Goal: Task Accomplishment & Management: Use online tool/utility

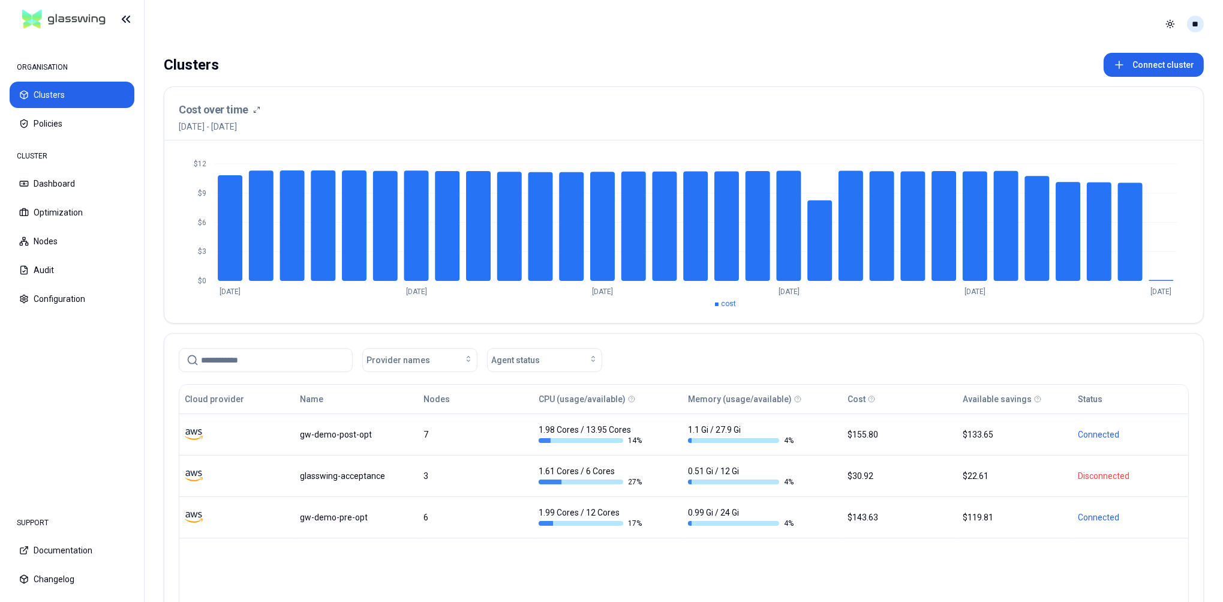
click at [1195, 23] on html "ORGANISATION Clusters Policies CLUSTER Dashboard Optimization Nodes Audit Confi…" at bounding box center [611, 301] width 1223 height 602
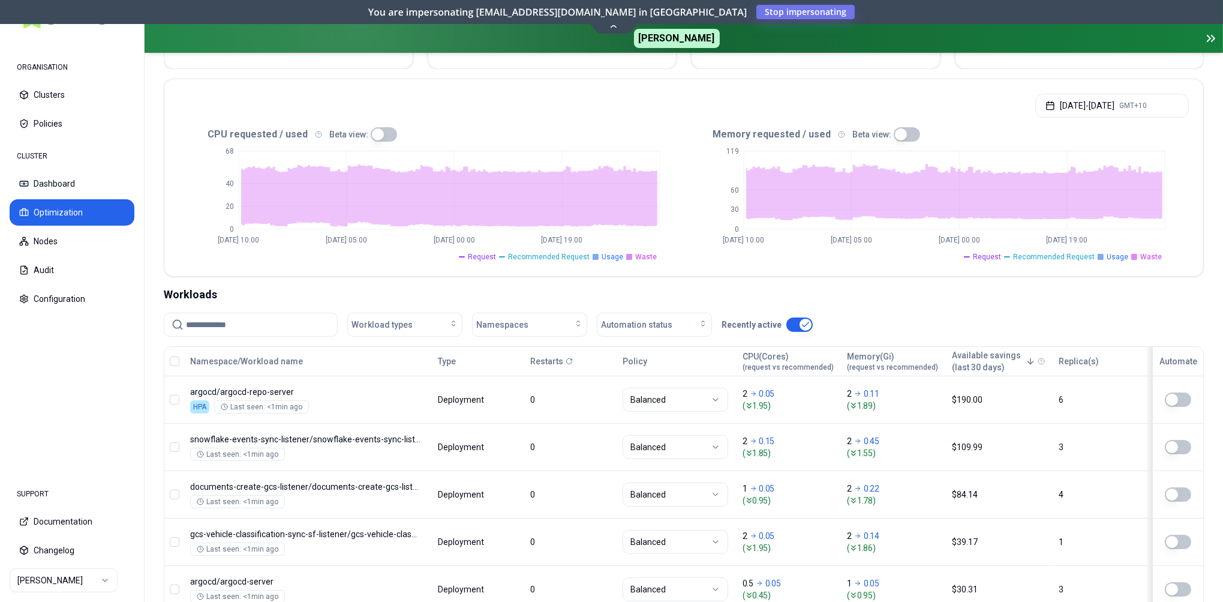
scroll to position [247, 0]
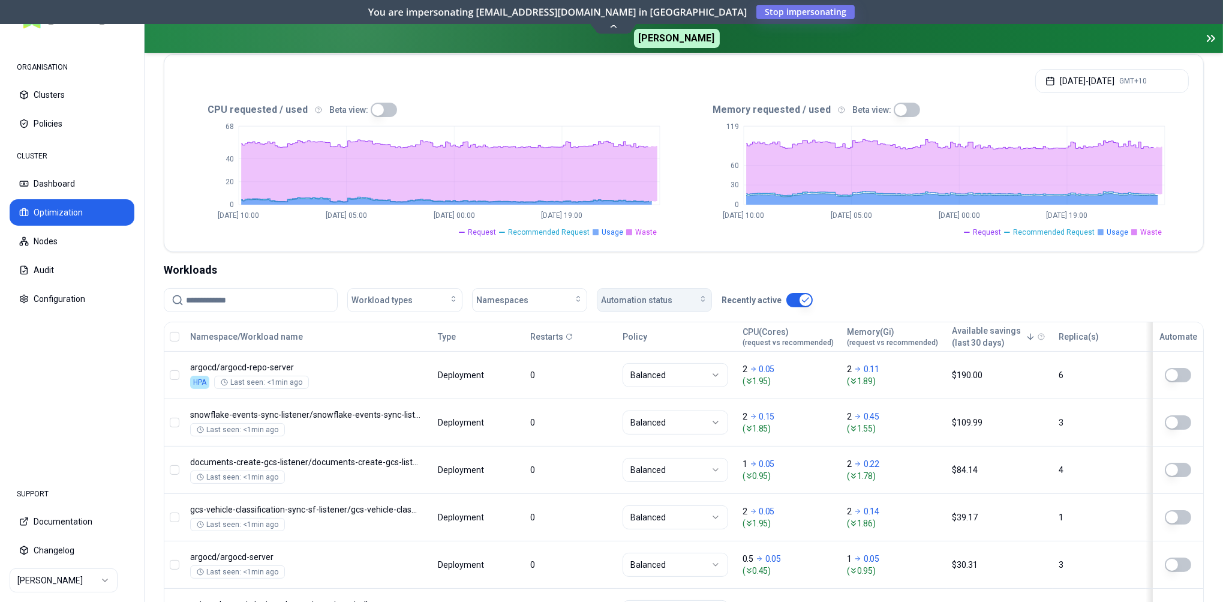
click at [673, 299] on div "Automation status" at bounding box center [654, 300] width 107 height 12
click at [626, 326] on div "on" at bounding box center [656, 326] width 114 height 19
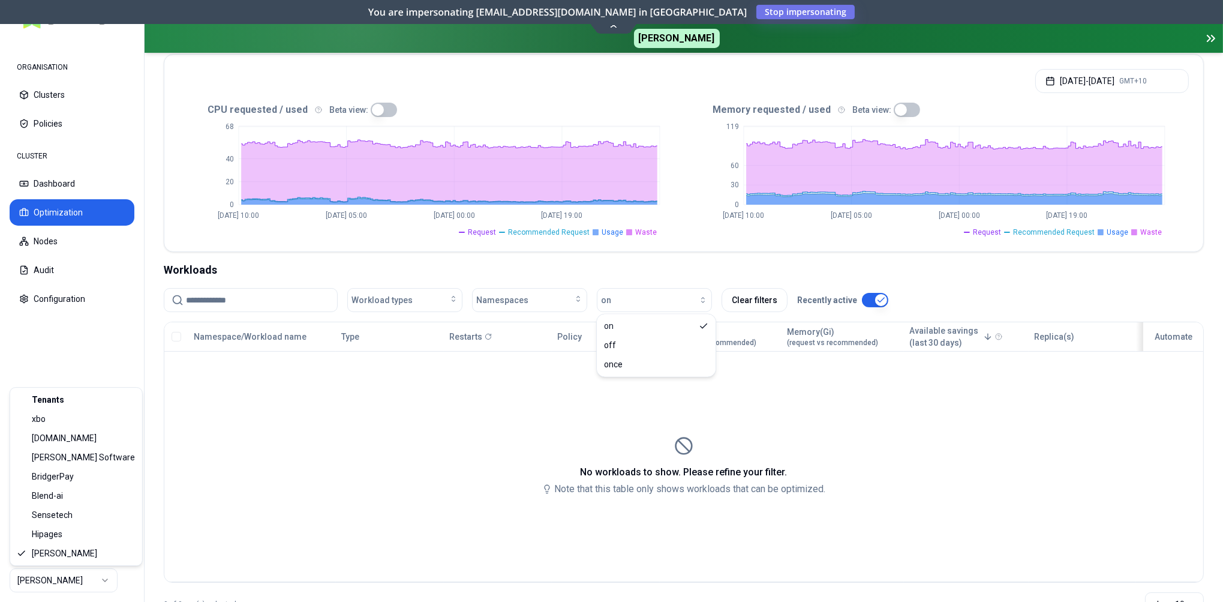
click at [80, 569] on html "ORGANISATION Clusters Policies CLUSTER Dashboard Optimization Nodes Audit Confi…" at bounding box center [611, 301] width 1223 height 602
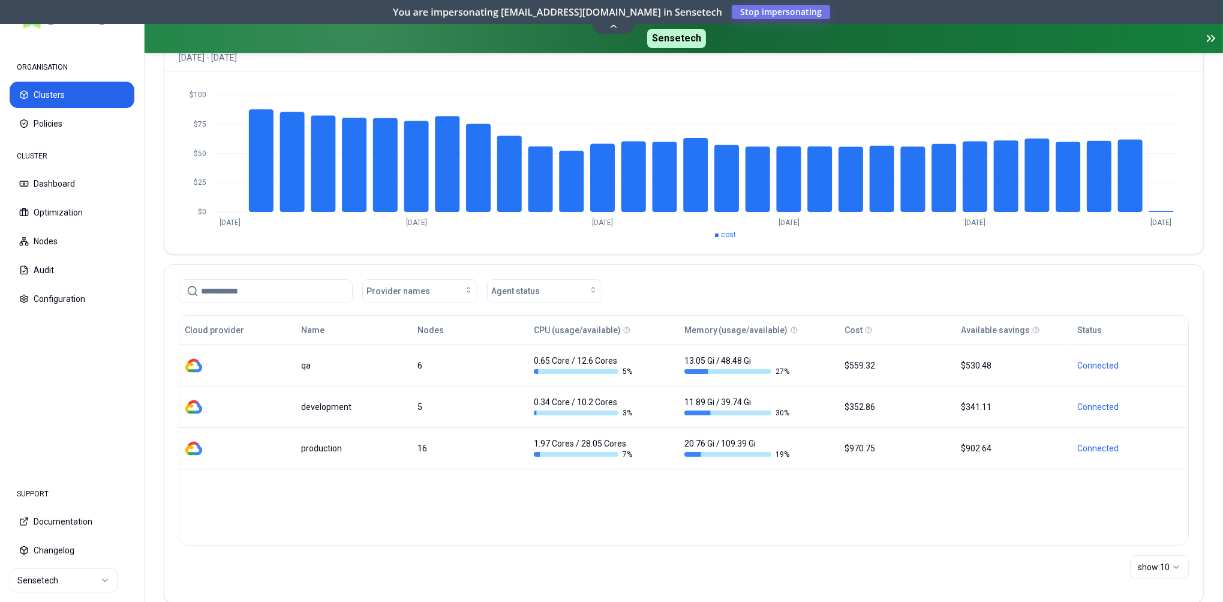
scroll to position [142, 0]
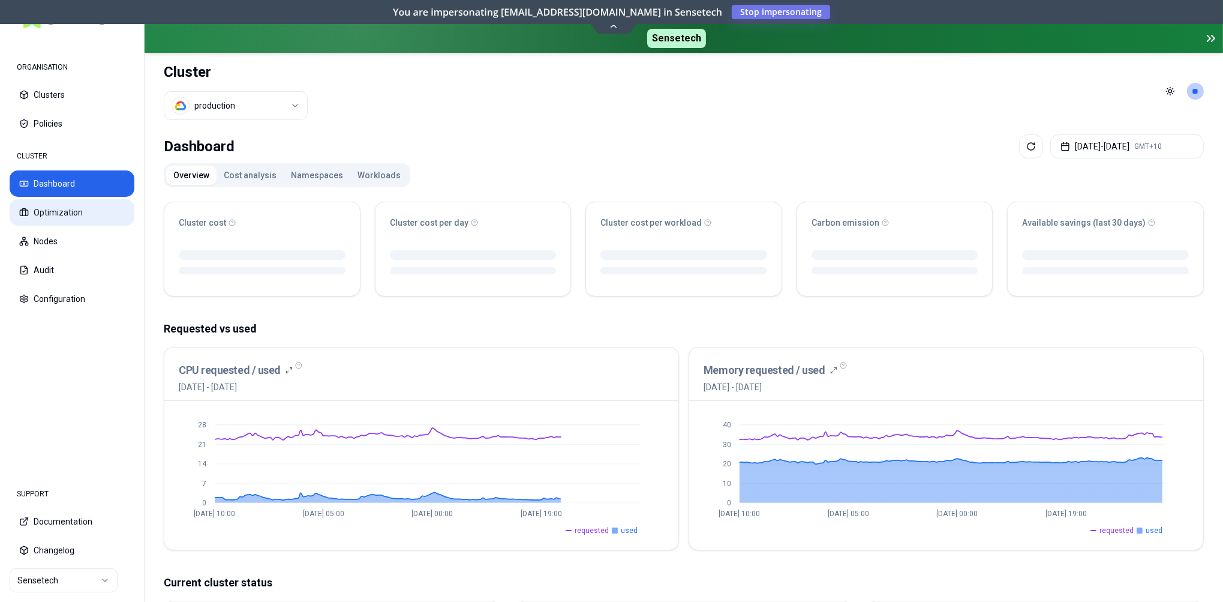
click at [76, 210] on button "Optimization" at bounding box center [72, 212] width 125 height 26
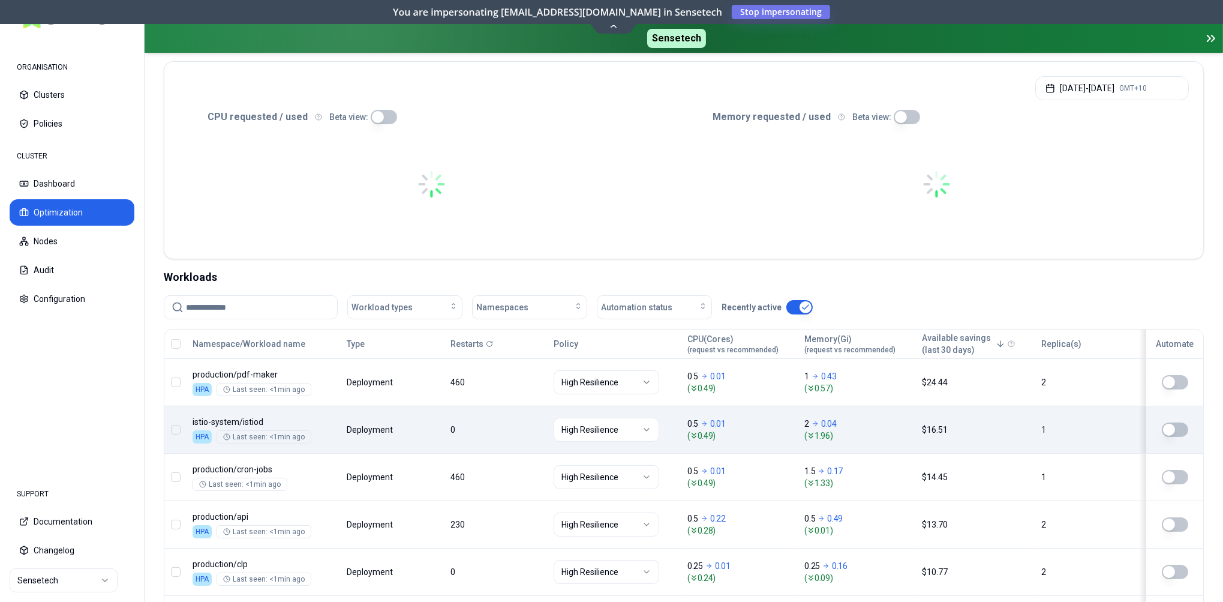
scroll to position [254, 0]
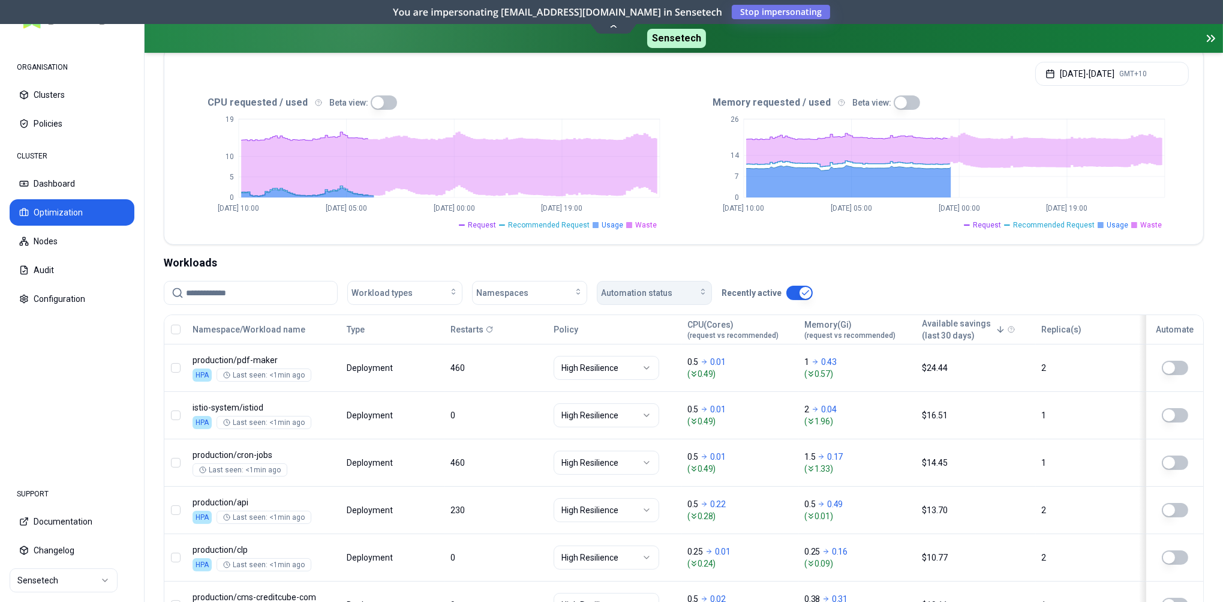
click at [674, 289] on div "Automation status" at bounding box center [654, 293] width 107 height 12
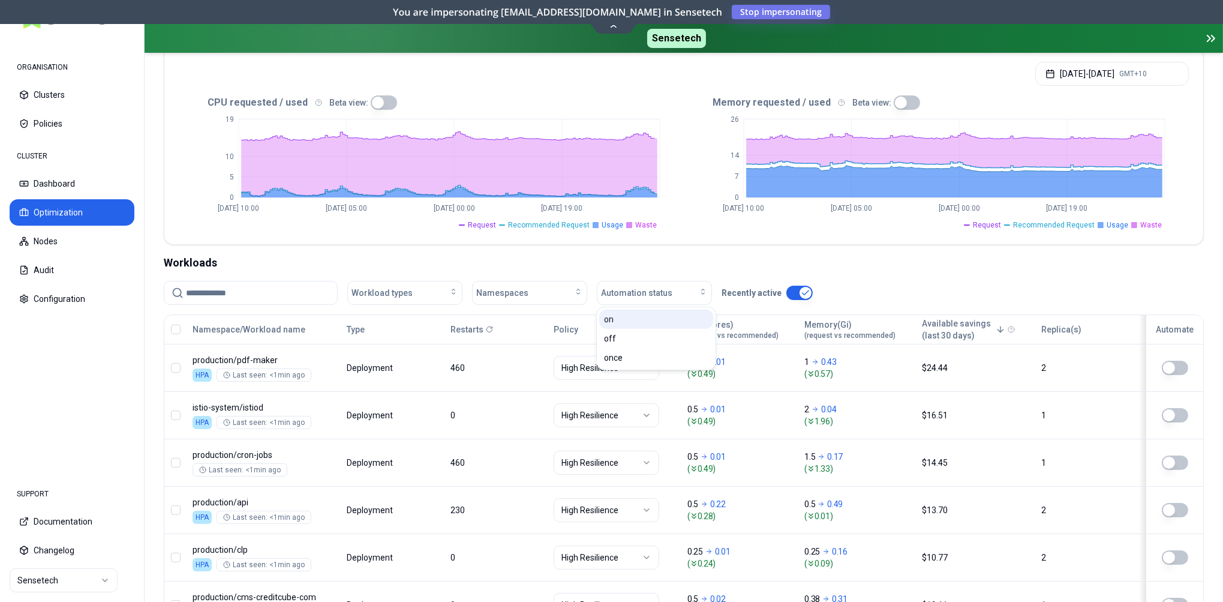
drag, startPoint x: 629, startPoint y: 318, endPoint x: 630, endPoint y: 311, distance: 7.2
click at [629, 318] on div "on" at bounding box center [656, 319] width 114 height 19
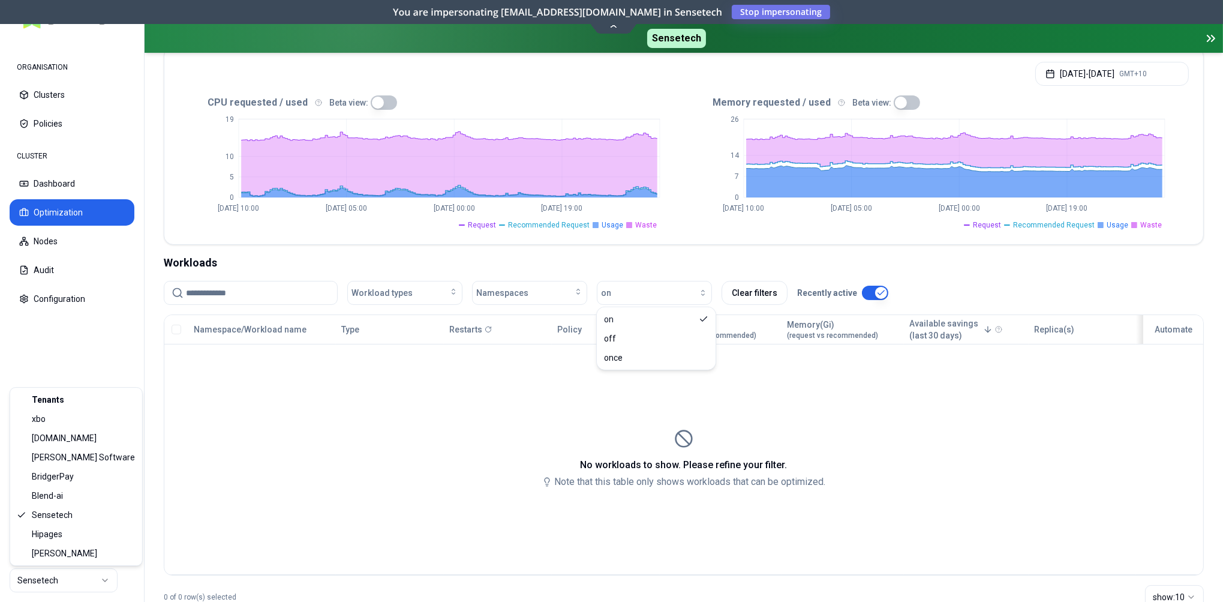
click at [97, 590] on html "ORGANISATION Clusters Policies CLUSTER Dashboard Optimization Nodes Audit Confi…" at bounding box center [611, 301] width 1223 height 602
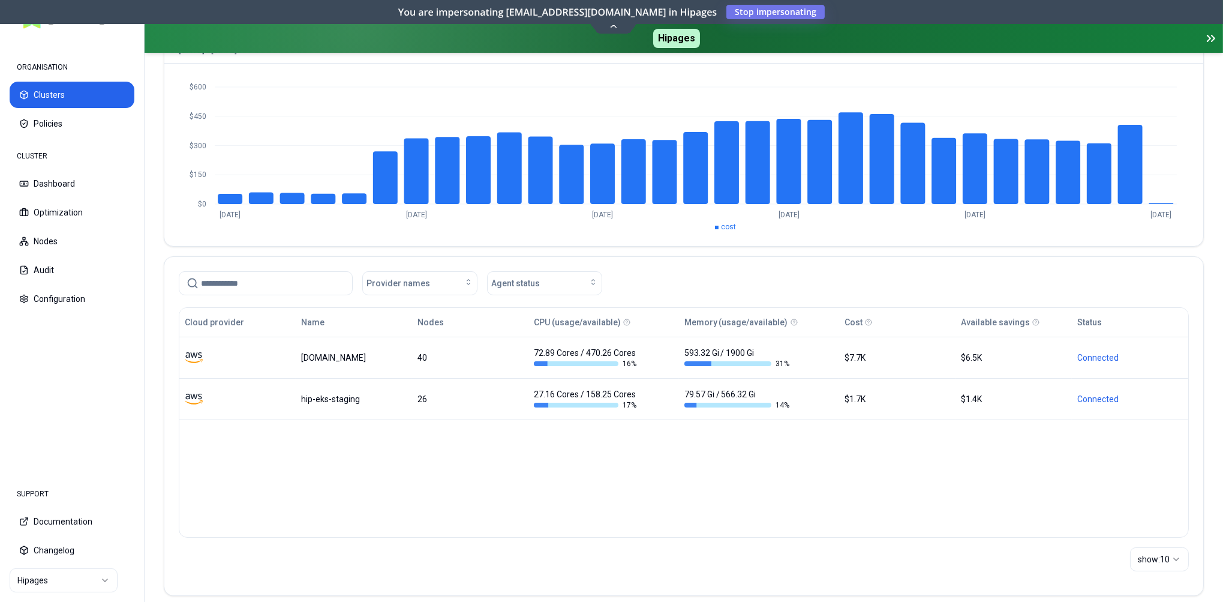
scroll to position [142, 0]
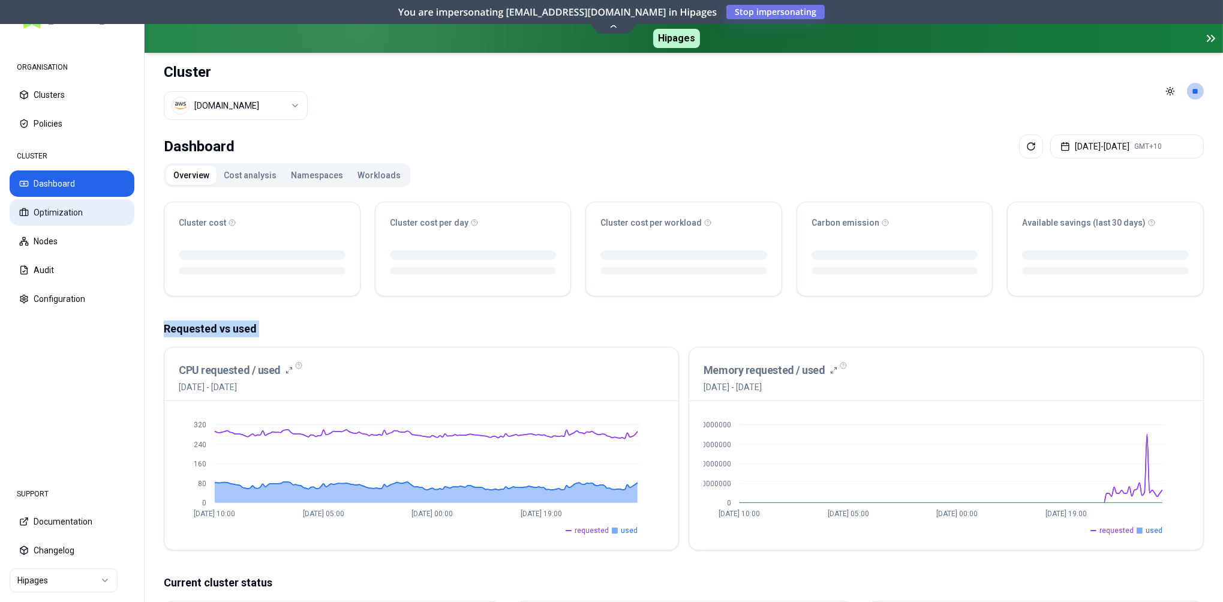
click at [40, 206] on button "Optimization" at bounding box center [72, 212] width 125 height 26
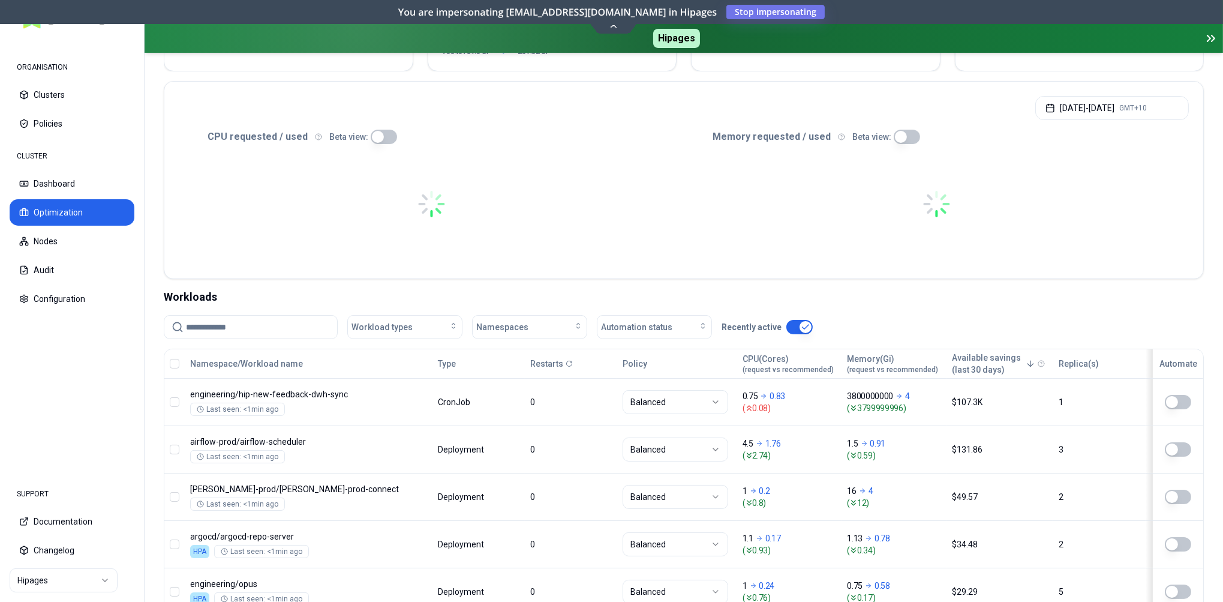
scroll to position [220, 0]
click at [689, 325] on div "Automation status" at bounding box center [654, 328] width 107 height 12
click at [617, 350] on div "on" at bounding box center [656, 349] width 114 height 19
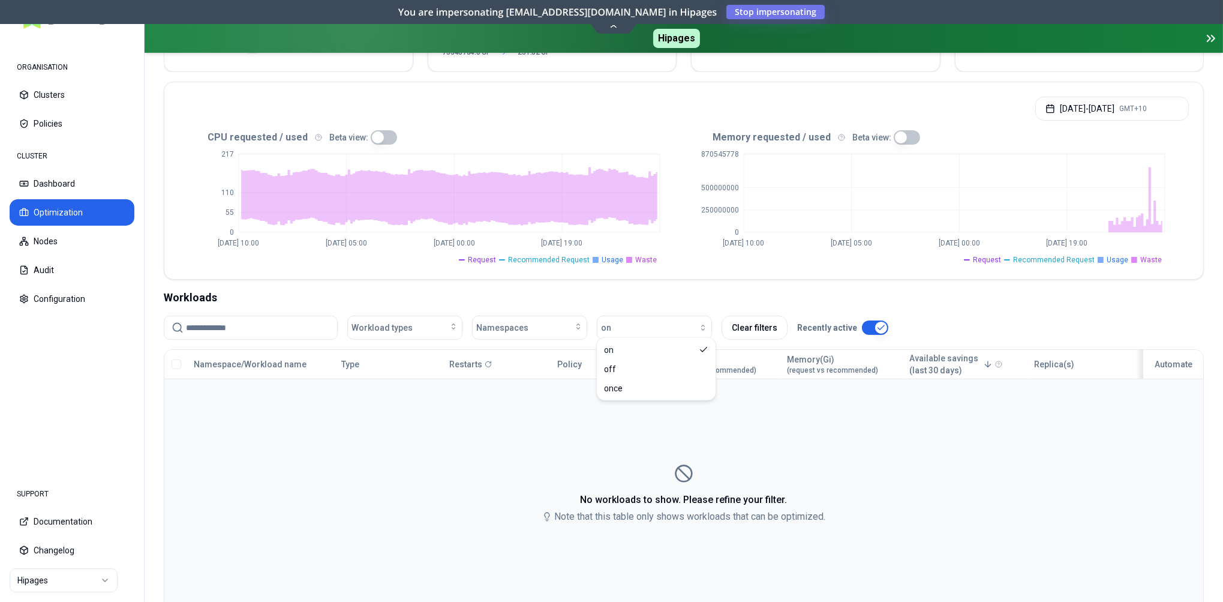
click at [431, 416] on td "No workloads to show. Please refine your filter. Note that this table only show…" at bounding box center [683, 494] width 1039 height 230
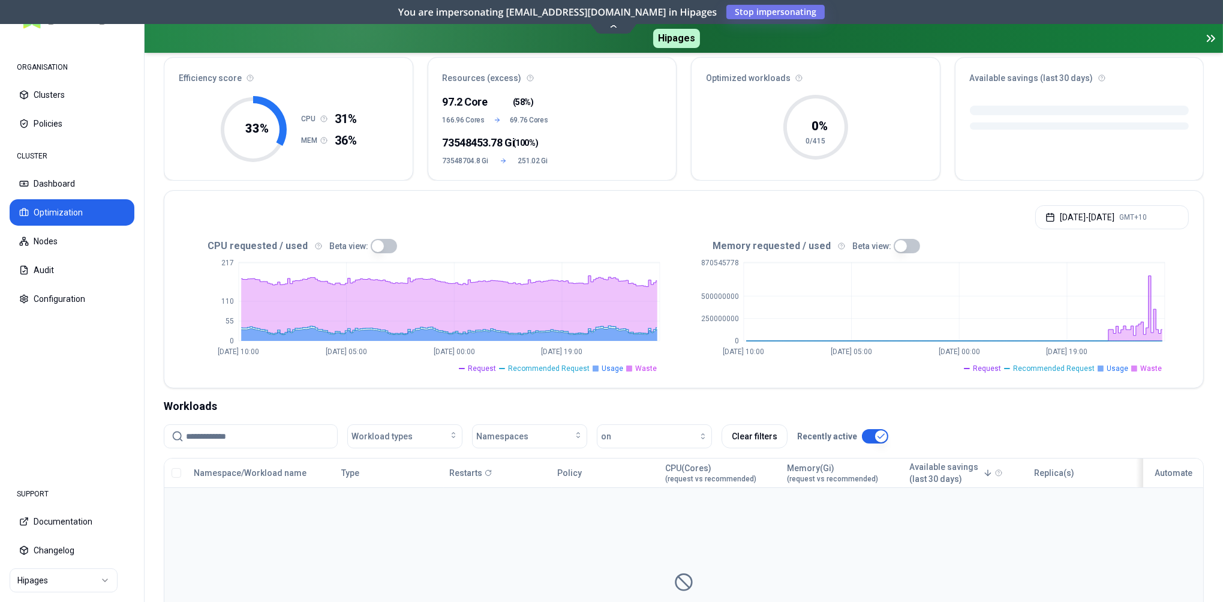
scroll to position [0, 0]
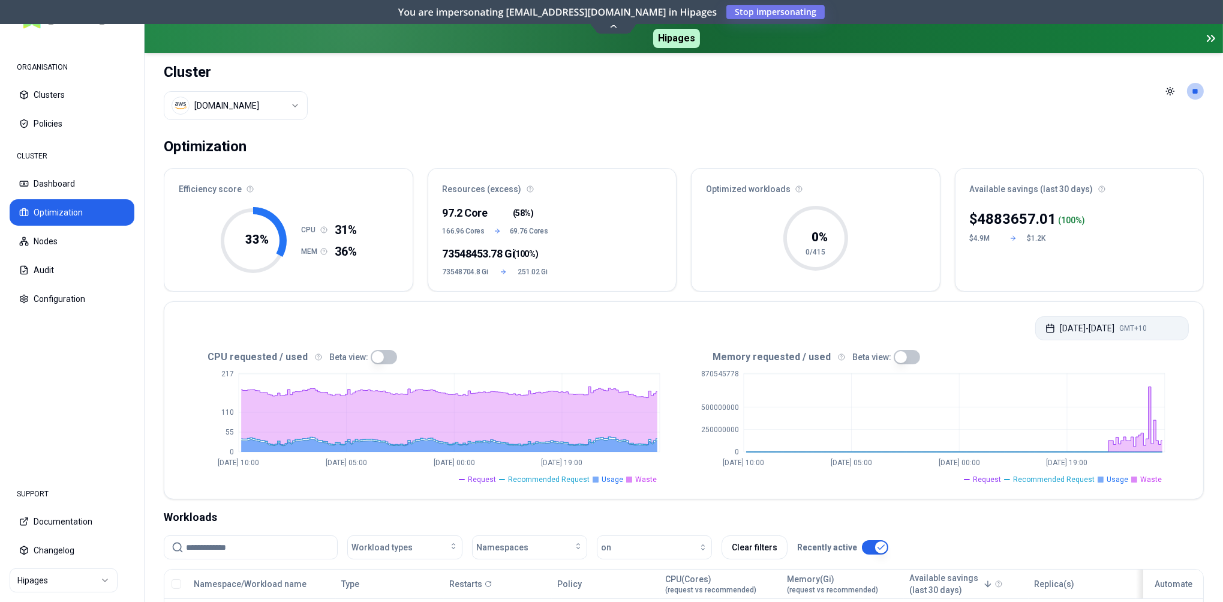
click at [1107, 326] on button "Sep 02, 2025 - Sep 09, 2025 GMT+10" at bounding box center [1112, 328] width 154 height 24
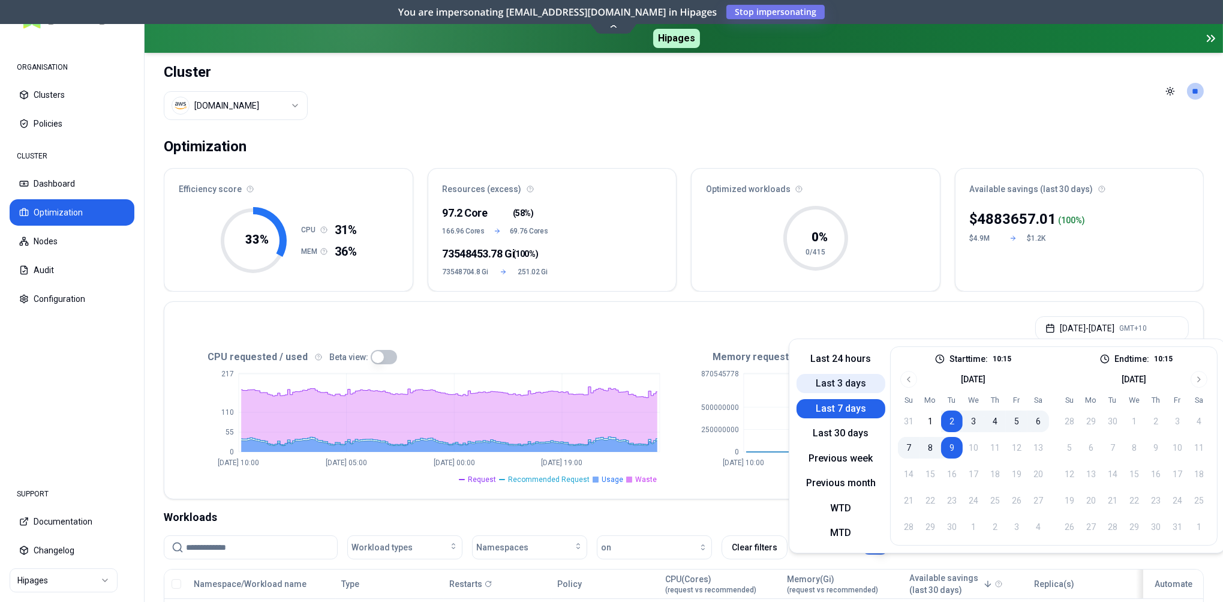
click at [833, 383] on button "Last 3 days" at bounding box center [841, 383] width 89 height 19
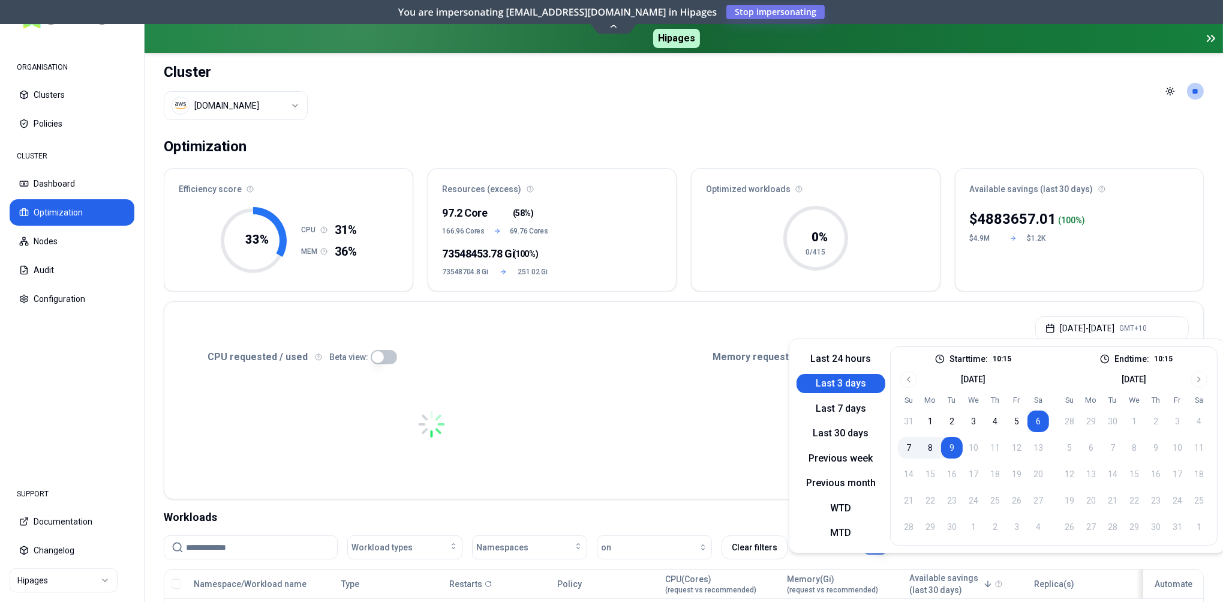
click at [865, 111] on header "Cluster luke.kubernetes.hipagesgroup.com.au Toggle theme **" at bounding box center [684, 91] width 1079 height 77
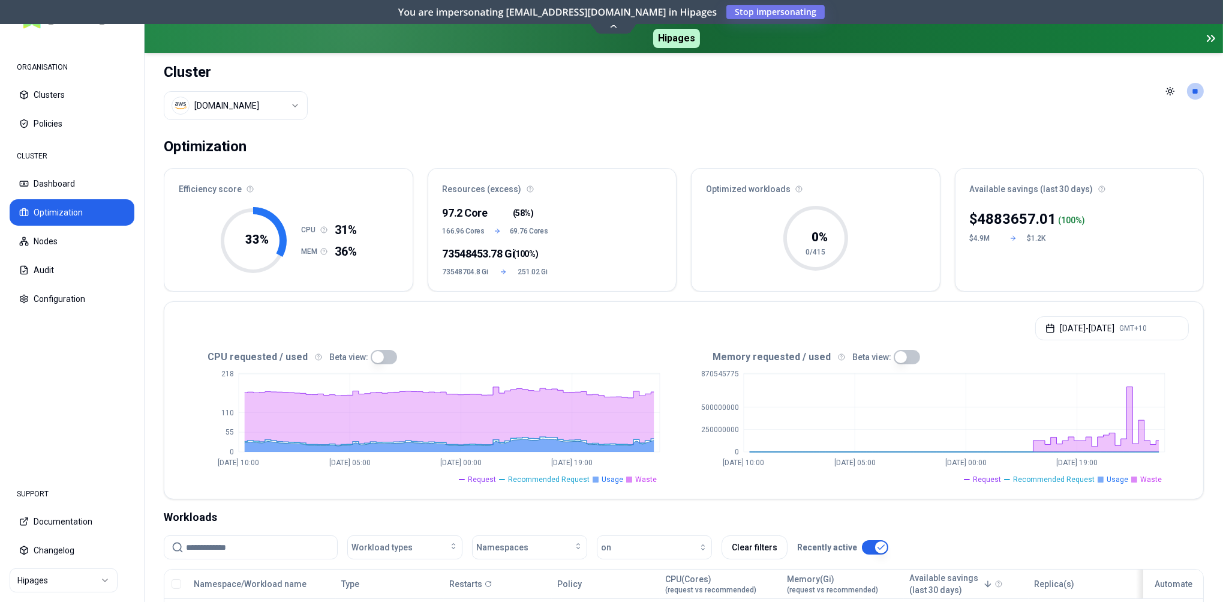
click at [265, 111] on html "ORGANISATION Clusters Policies CLUSTER Dashboard Optimization Nodes Audit Confi…" at bounding box center [611, 301] width 1223 height 602
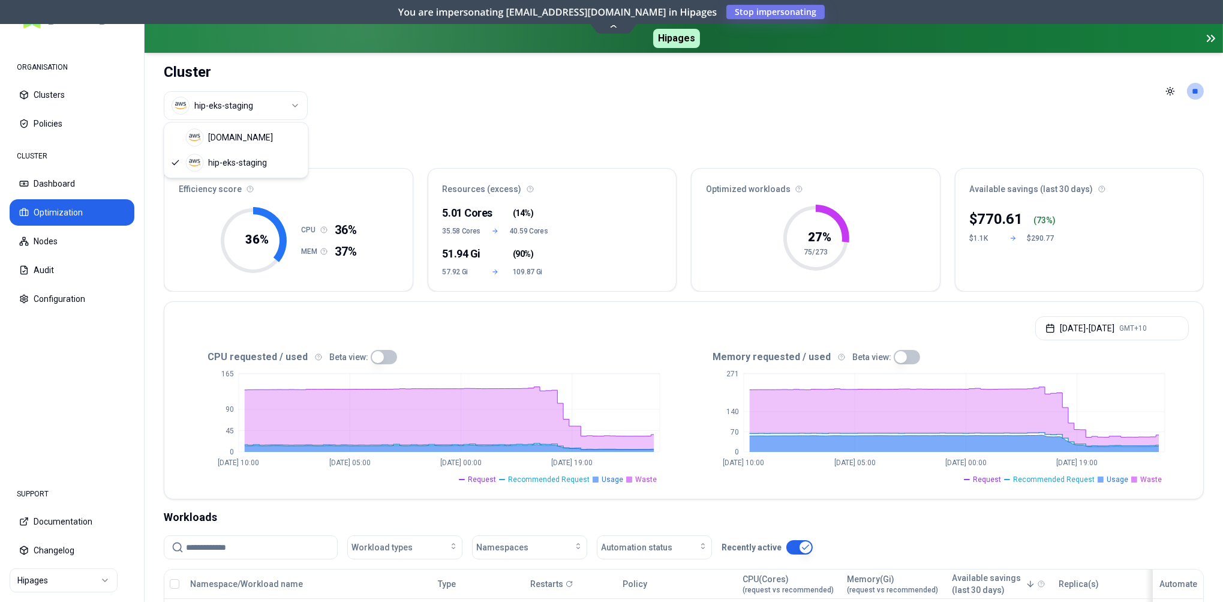
click at [271, 99] on html "ORGANISATION Clusters Policies CLUSTER Dashboard Optimization Nodes Audit Confi…" at bounding box center [611, 301] width 1223 height 602
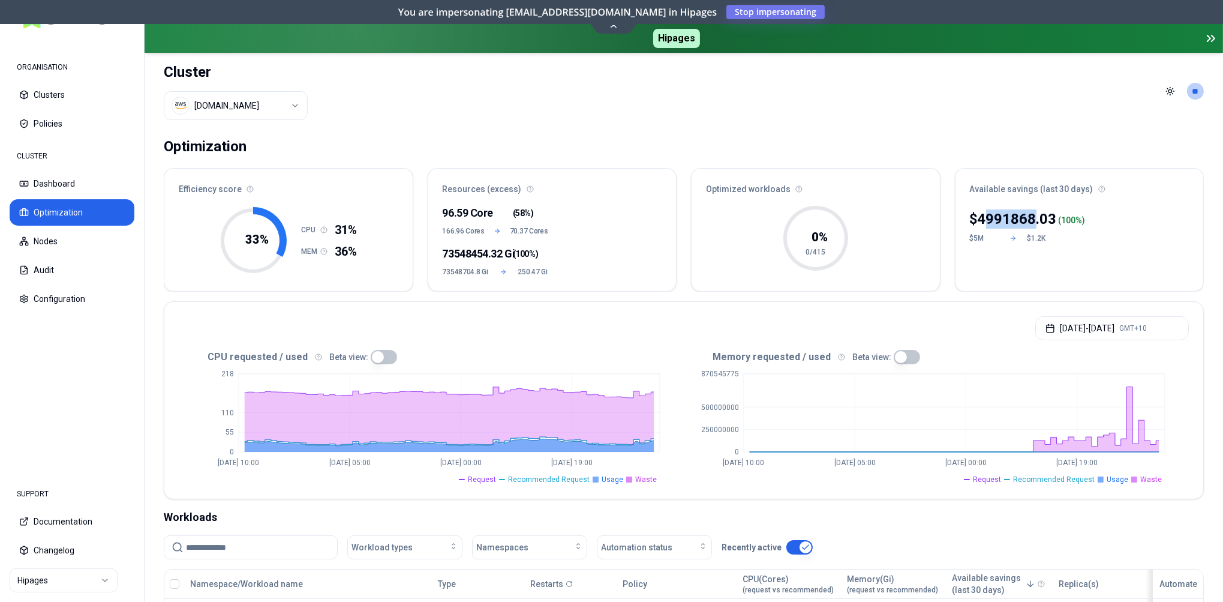
drag, startPoint x: 1037, startPoint y: 214, endPoint x: 1011, endPoint y: 215, distance: 26.4
click at [986, 214] on p "4991868.03" at bounding box center [1017, 218] width 79 height 19
click at [1011, 215] on p "4991868.03" at bounding box center [1017, 218] width 79 height 19
drag, startPoint x: 1034, startPoint y: 217, endPoint x: 1011, endPoint y: 218, distance: 23.4
click at [1011, 218] on p "4991868.21" at bounding box center [1017, 218] width 79 height 19
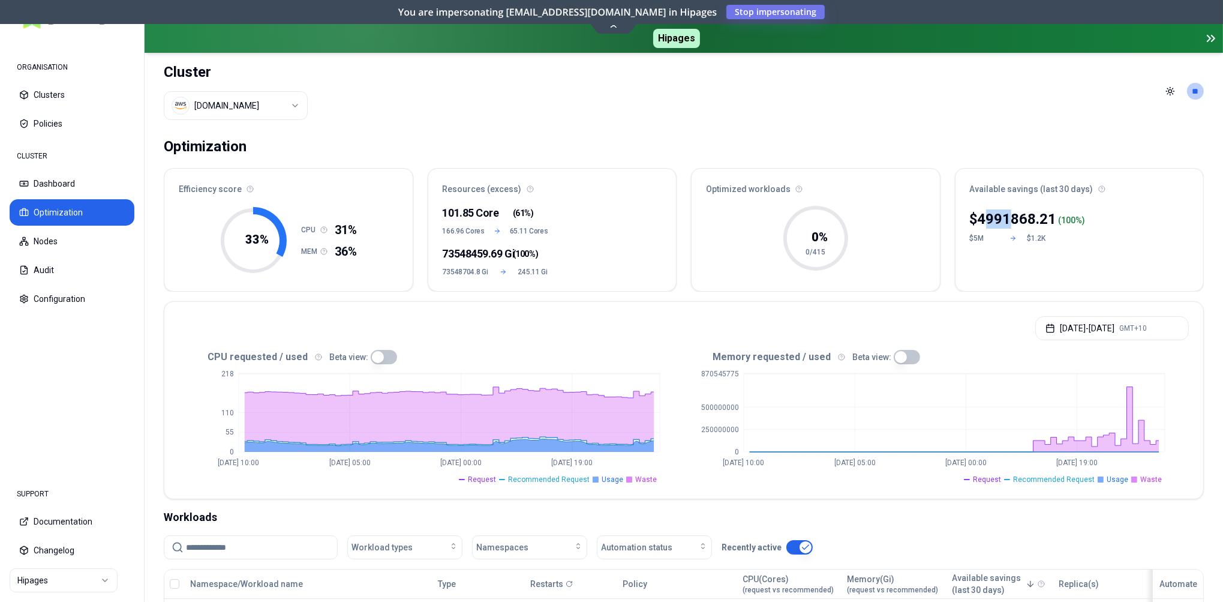
drag, startPoint x: 998, startPoint y: 217, endPoint x: 1000, endPoint y: 272, distance: 55.8
click at [1009, 217] on p "4991868.21" at bounding box center [1017, 218] width 79 height 19
click at [278, 105] on html "ORGANISATION Clusters Policies CLUSTER Dashboard Optimization Nodes Audit Confi…" at bounding box center [611, 301] width 1223 height 602
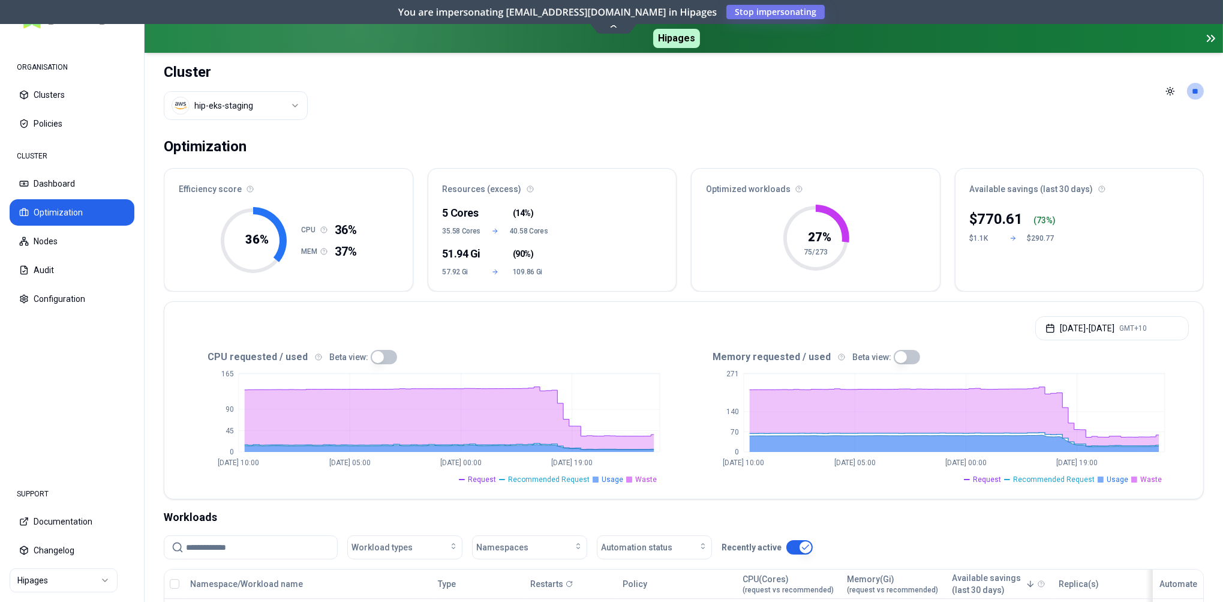
click at [296, 100] on html "ORGANISATION Clusters Policies CLUSTER Dashboard Optimization Nodes Audit Confi…" at bounding box center [611, 301] width 1223 height 602
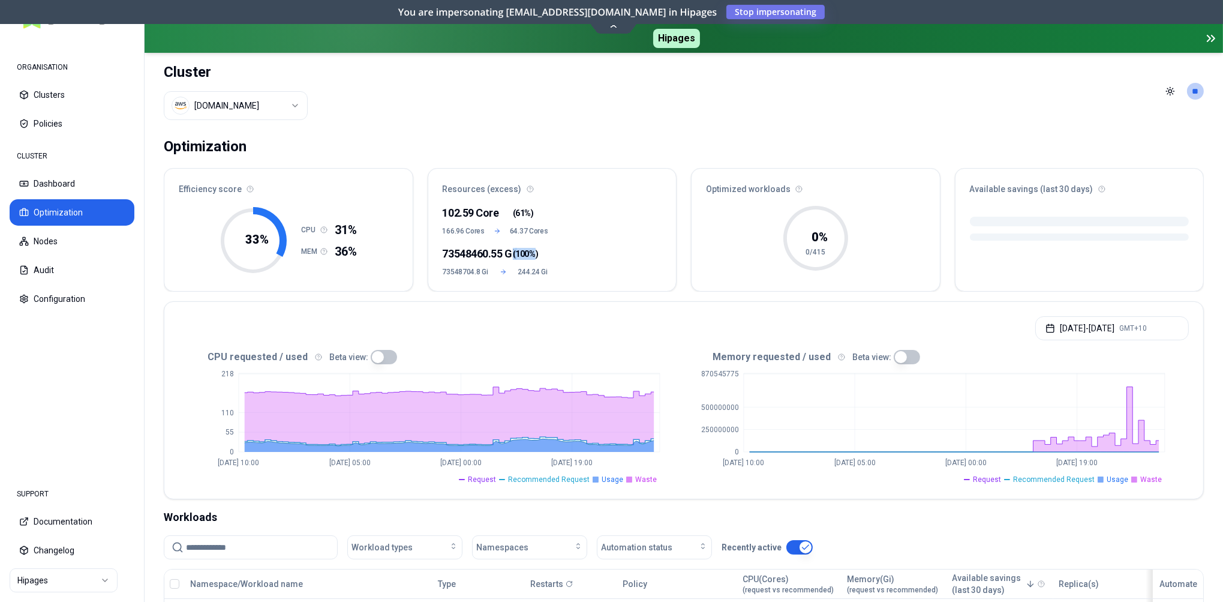
drag, startPoint x: 509, startPoint y: 250, endPoint x: 554, endPoint y: 253, distance: 44.5
click at [533, 251] on div "73548460.55 Gi ( 100% )" at bounding box center [496, 253] width 106 height 17
click at [554, 253] on div "102.59 Core ( 61% ) 166.96 Cores 64.37 Cores 73548460.55 Gi ( 100% ) 73548704.8…" at bounding box center [552, 246] width 248 height 89
drag, startPoint x: 1039, startPoint y: 215, endPoint x: 987, endPoint y: 215, distance: 51.6
click at [987, 215] on p "4991868.36" at bounding box center [1017, 218] width 79 height 19
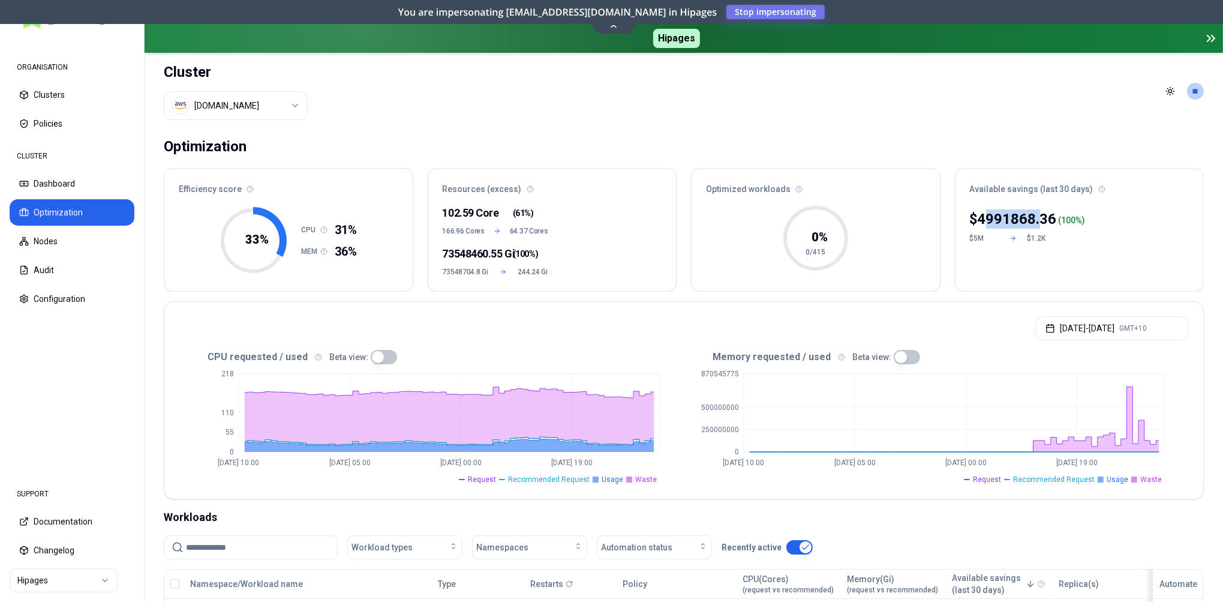
drag, startPoint x: 1001, startPoint y: 216, endPoint x: 1131, endPoint y: 230, distance: 131.6
click at [1002, 216] on p "4991868.36" at bounding box center [1017, 218] width 79 height 19
click at [1082, 83] on header "Cluster luke.kubernetes.hipagesgroup.com.au Toggle theme **" at bounding box center [684, 91] width 1079 height 77
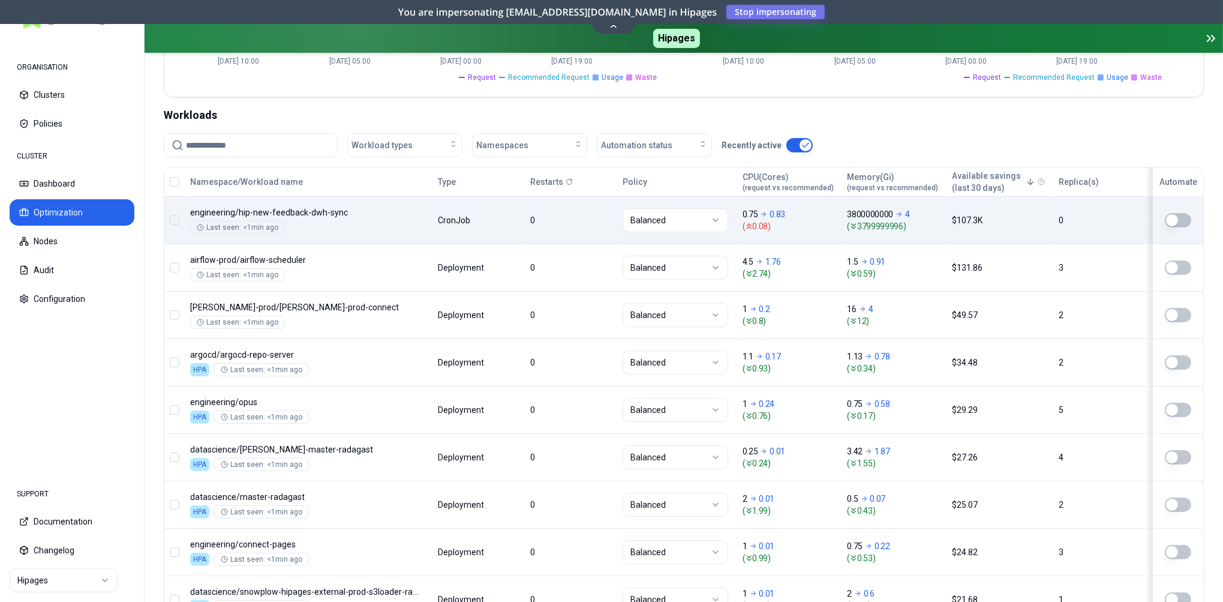
scroll to position [401, 0]
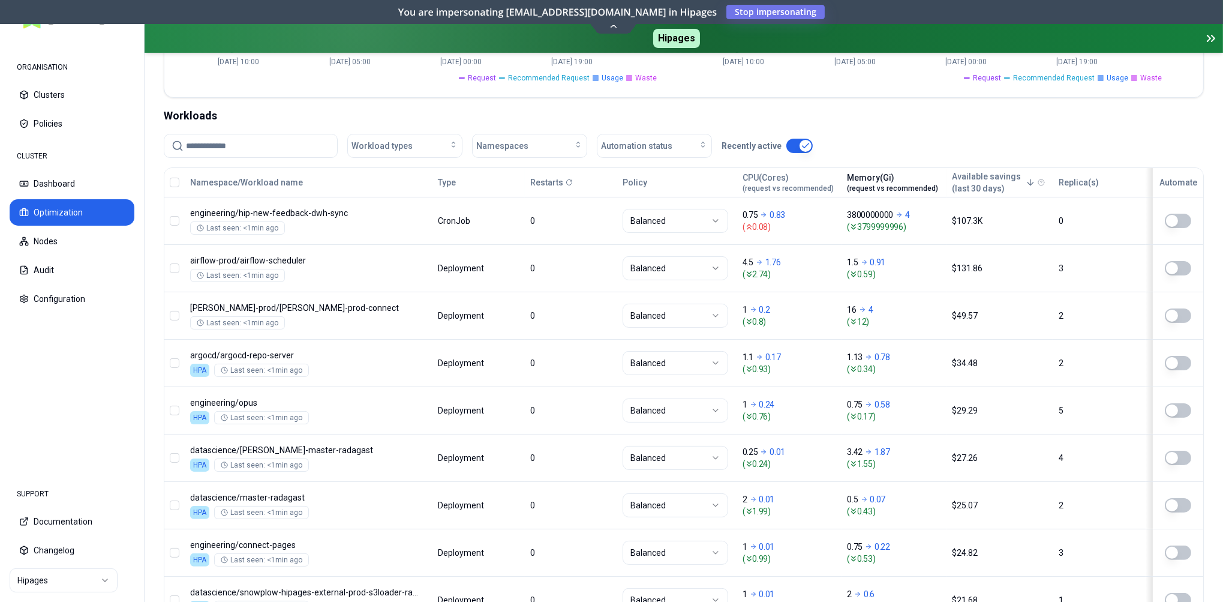
click at [878, 173] on div "Memory(Gi) (request vs recommended)" at bounding box center [893, 183] width 91 height 22
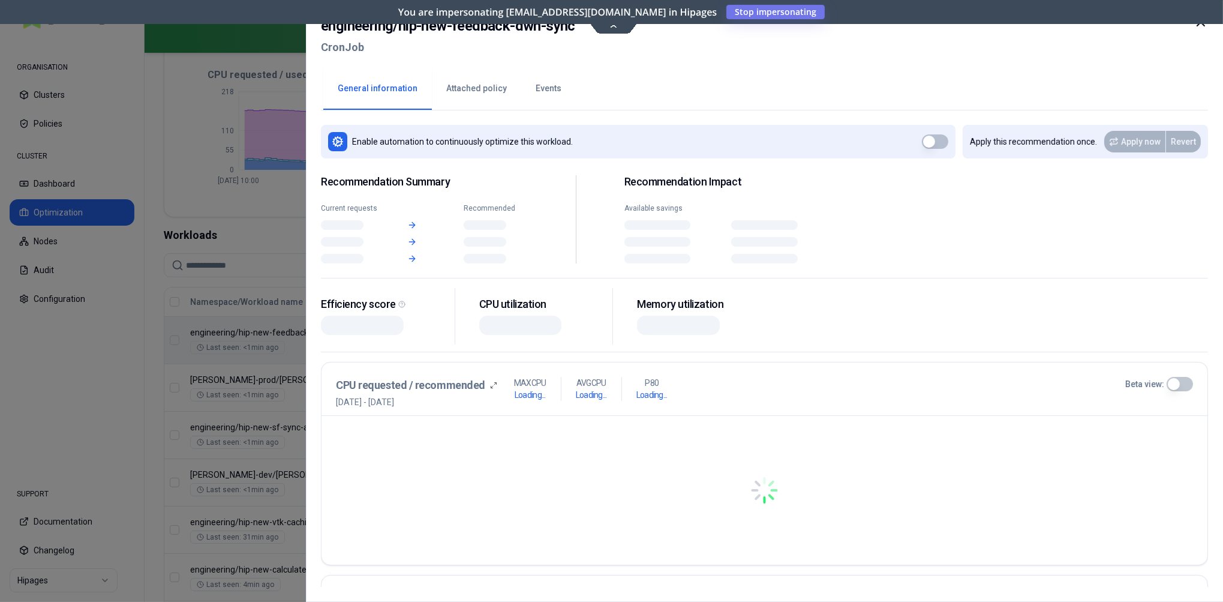
scroll to position [282, 0]
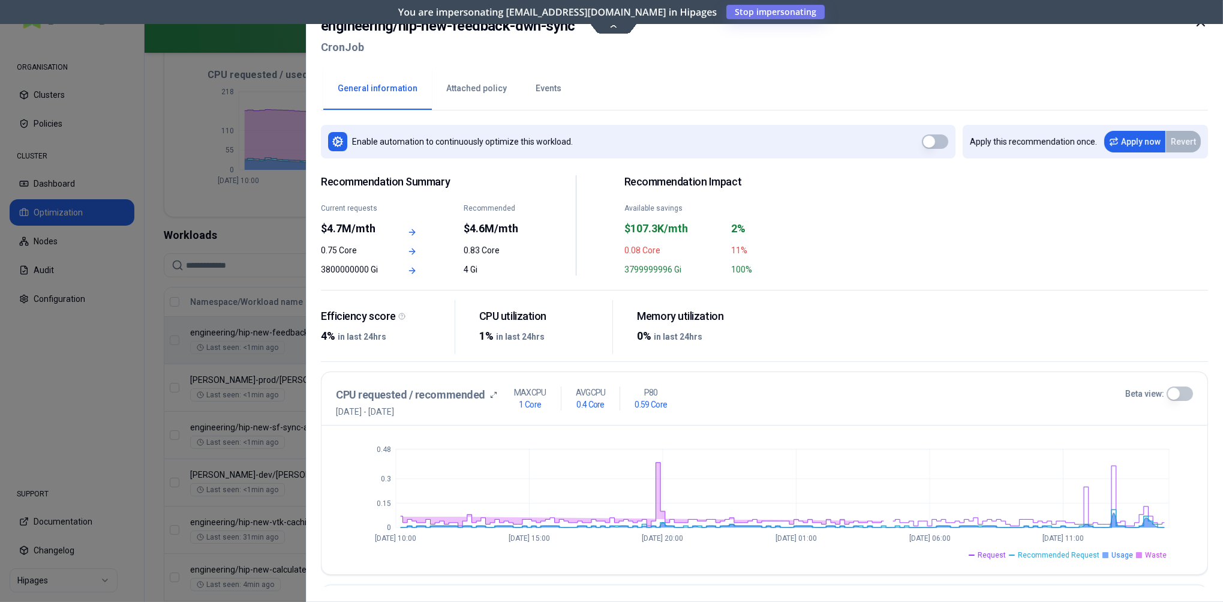
click at [617, 28] on icon at bounding box center [613, 25] width 16 height 9
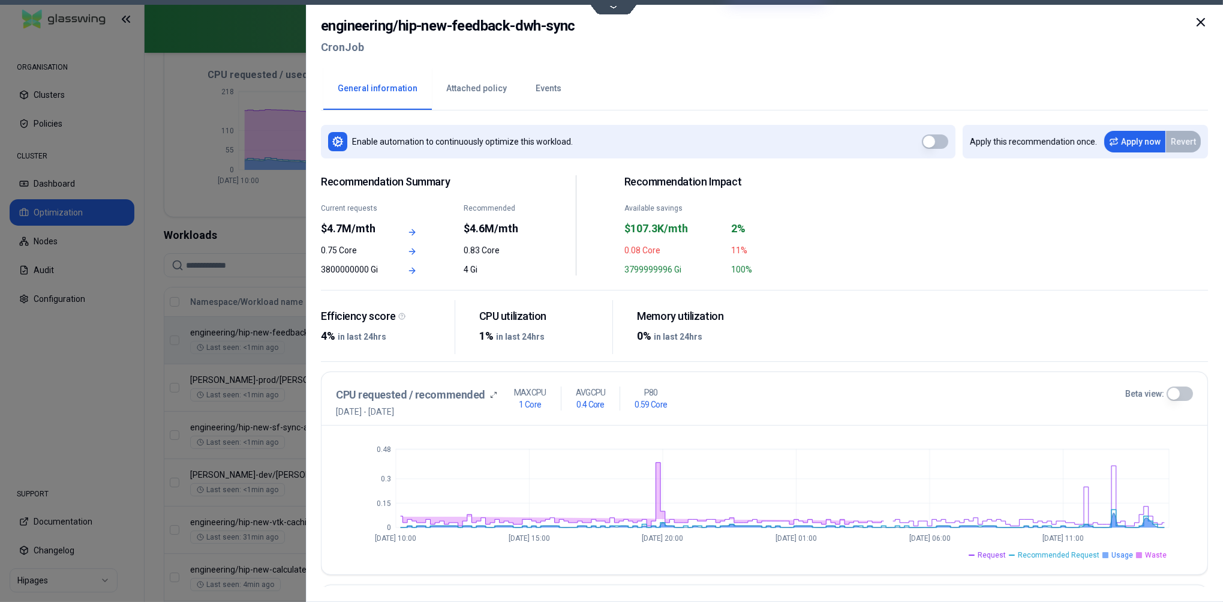
click at [1207, 22] on icon at bounding box center [1201, 22] width 14 height 14
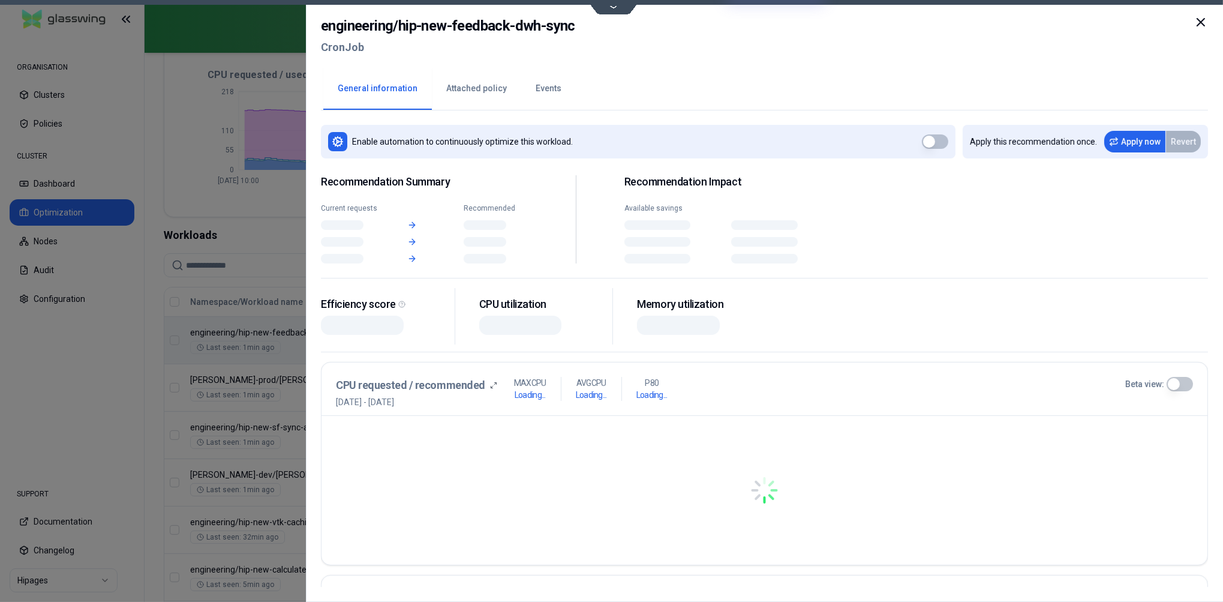
scroll to position [282, 0]
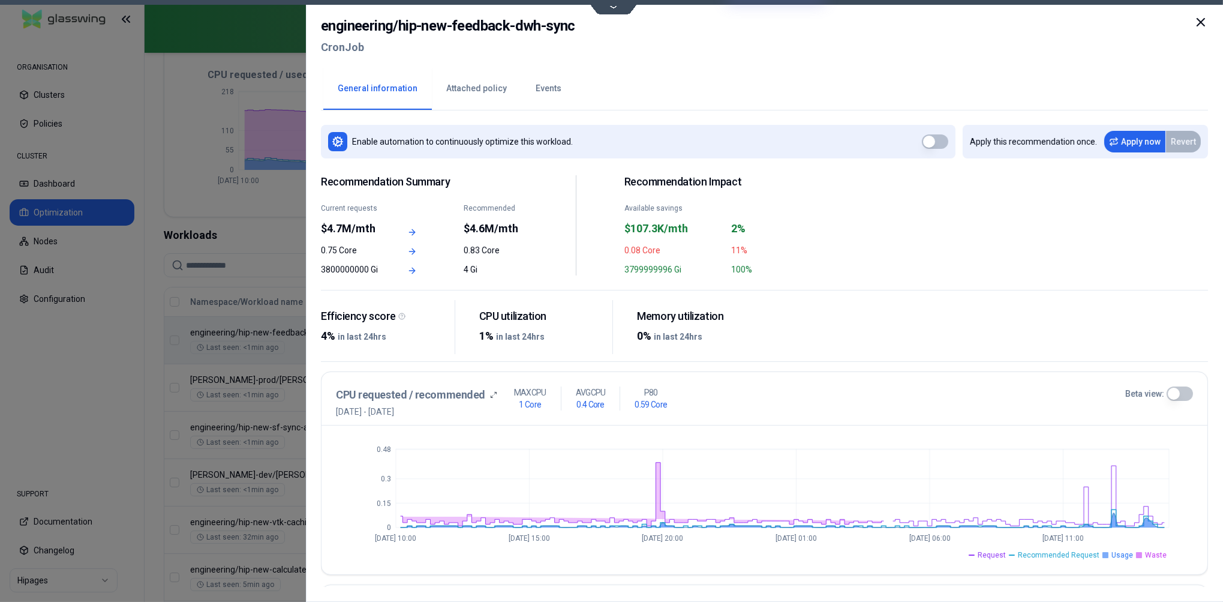
click at [856, 266] on div "Recommendation Summary Current requests $4.7M/mth Recommended $4.6M/mth 0.75 Co…" at bounding box center [764, 229] width 887 height 122
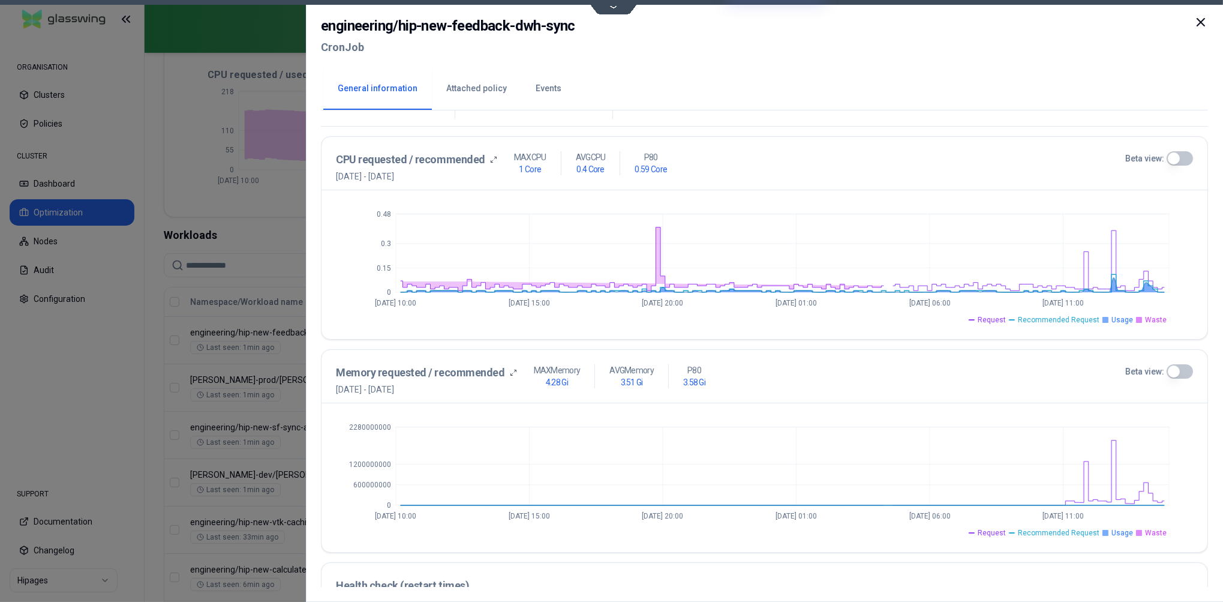
scroll to position [277, 0]
drag, startPoint x: 323, startPoint y: 29, endPoint x: 582, endPoint y: 35, distance: 258.6
click at [583, 35] on div "engineering / hip-new-feedback-dwh-sync CronJob" at bounding box center [764, 40] width 887 height 50
copy h2 "engineering / hip-new-feedback-dwh-sync"
click at [548, 86] on button "Events" at bounding box center [548, 89] width 55 height 42
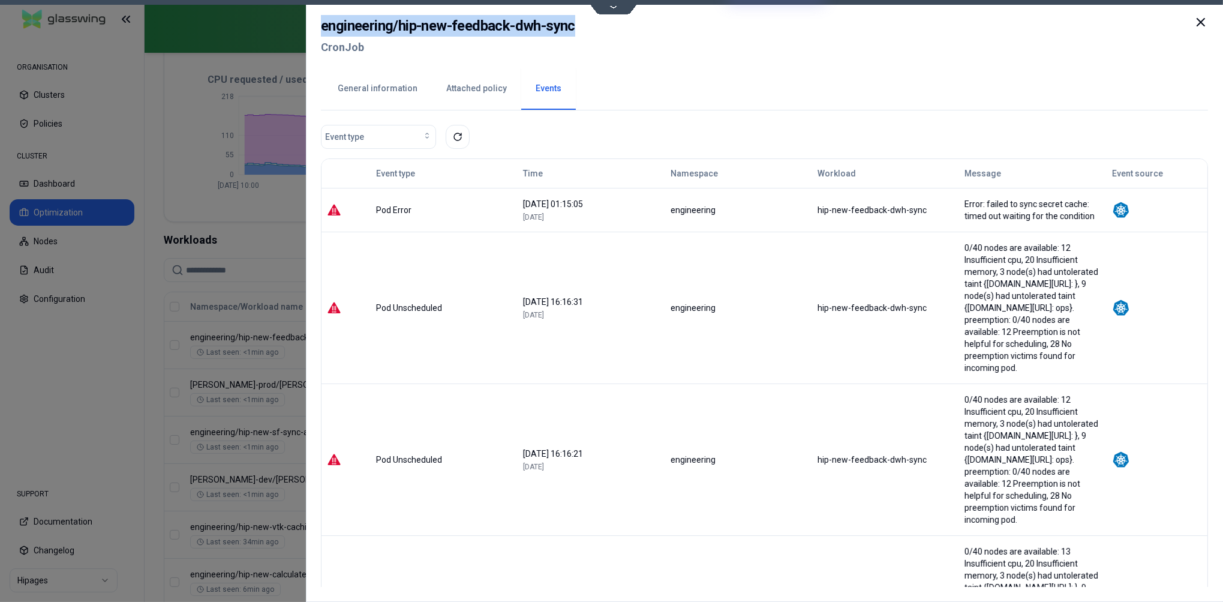
click at [379, 88] on button "General information" at bounding box center [377, 89] width 109 height 42
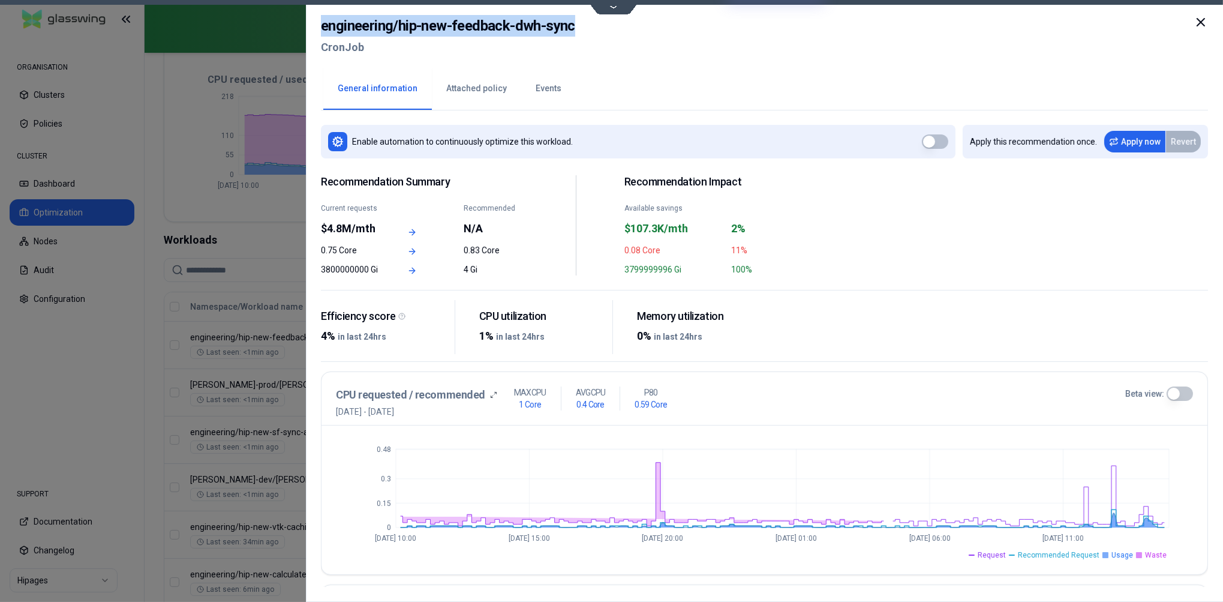
drag, startPoint x: 540, startPoint y: 86, endPoint x: 550, endPoint y: 99, distance: 16.7
click at [540, 86] on button "Events" at bounding box center [548, 89] width 55 height 42
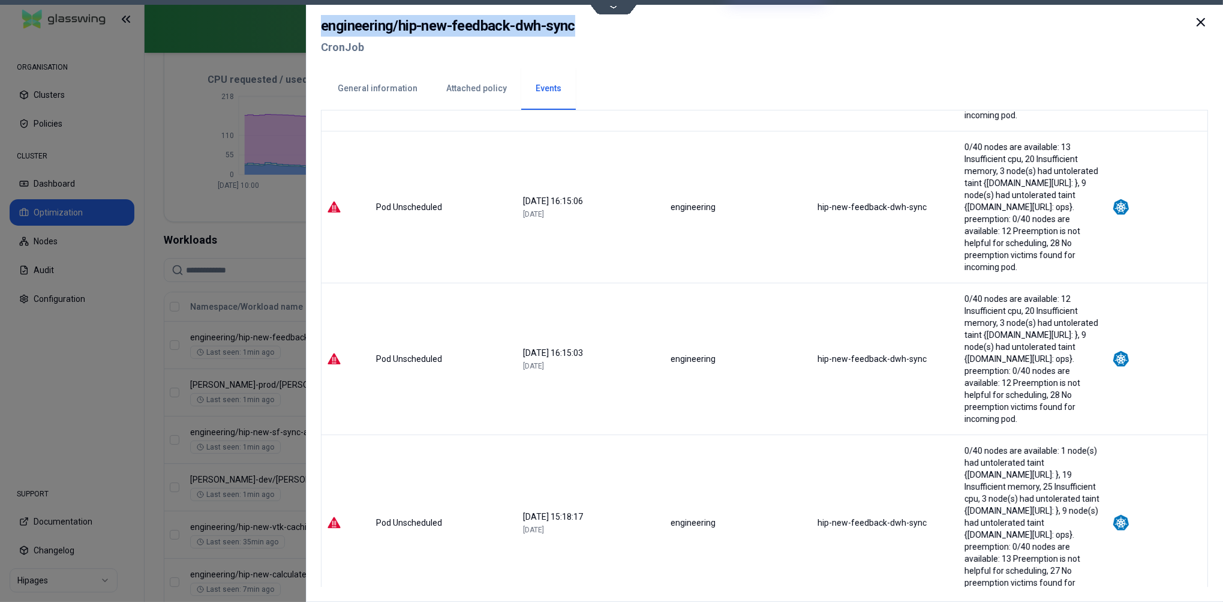
scroll to position [1077, 0]
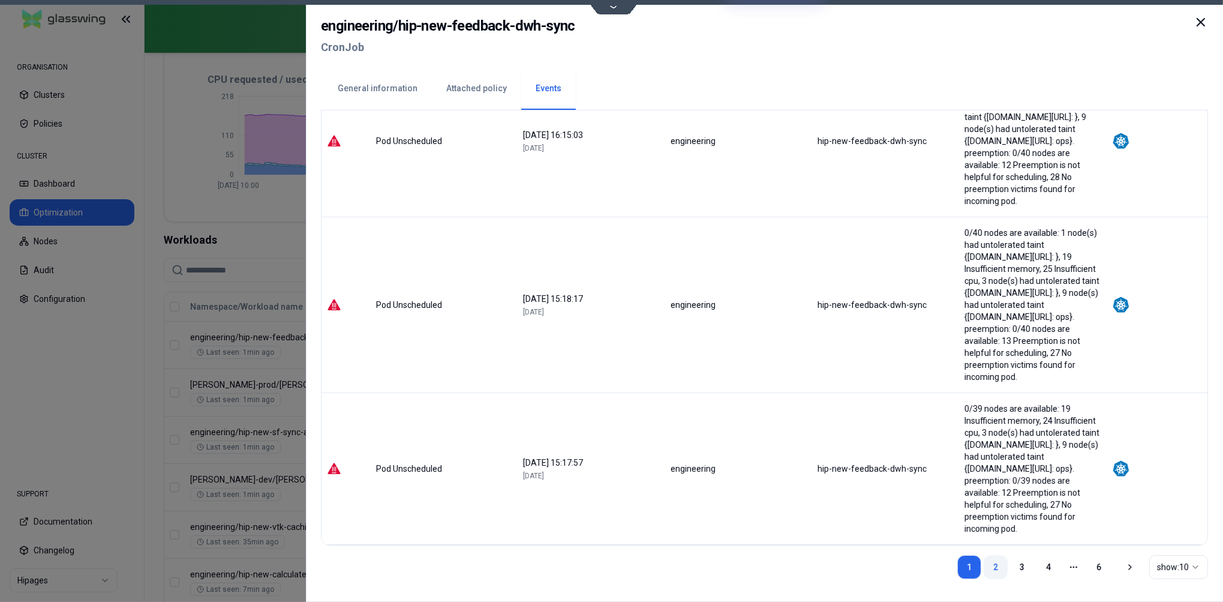
click at [993, 563] on link "2" at bounding box center [996, 567] width 24 height 24
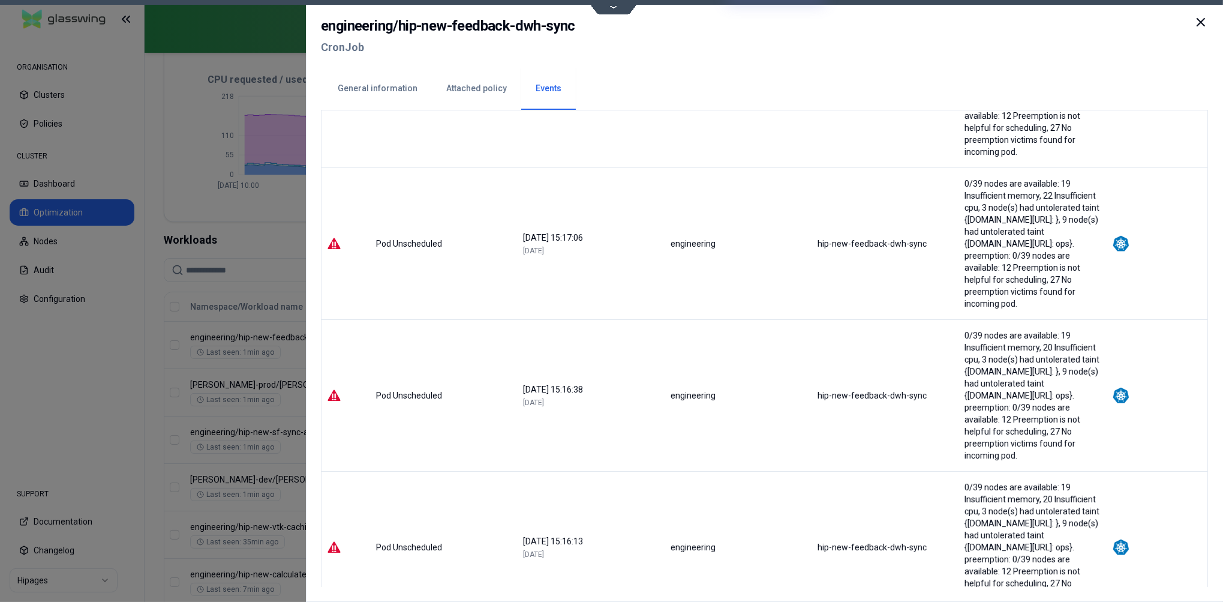
scroll to position [1161, 0]
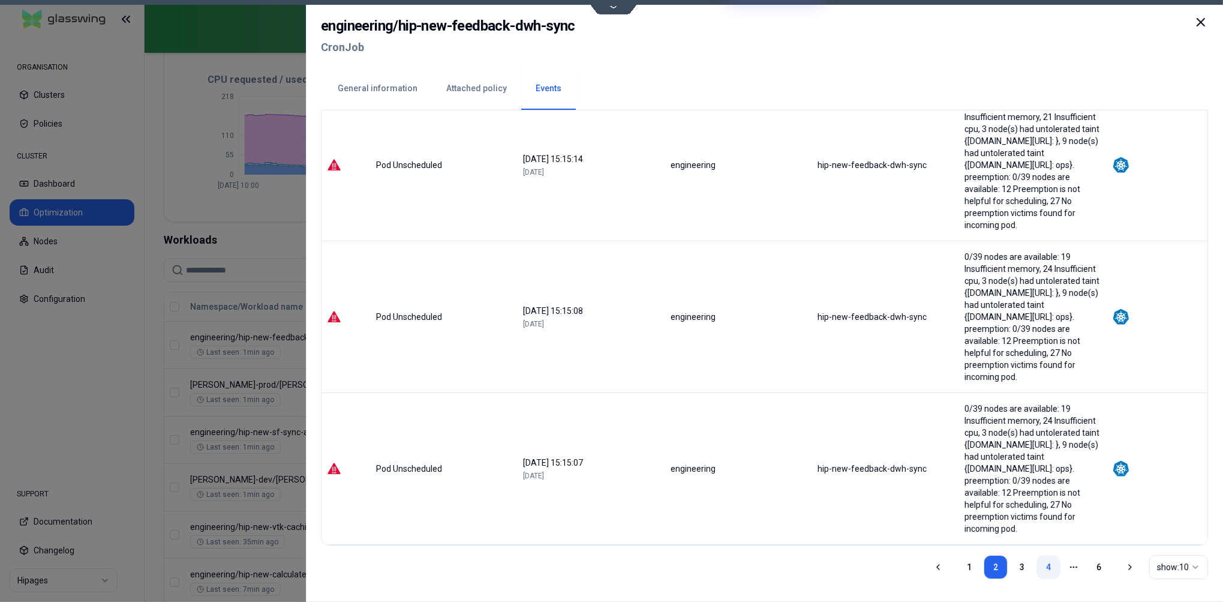
click at [1048, 565] on link "4" at bounding box center [1049, 567] width 24 height 24
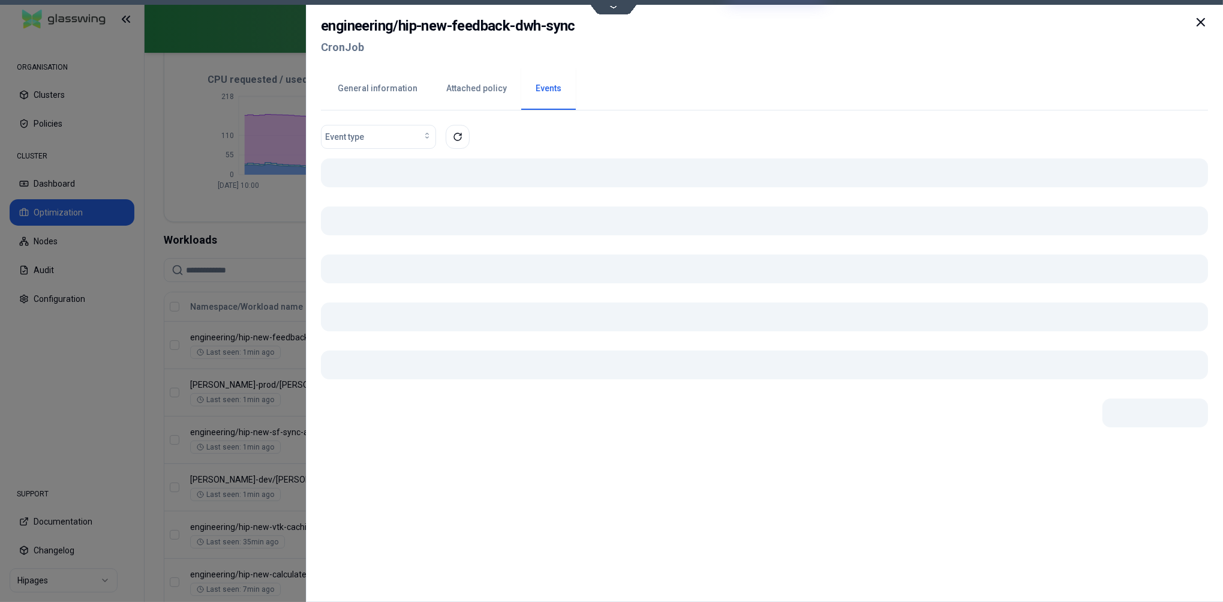
scroll to position [0, 0]
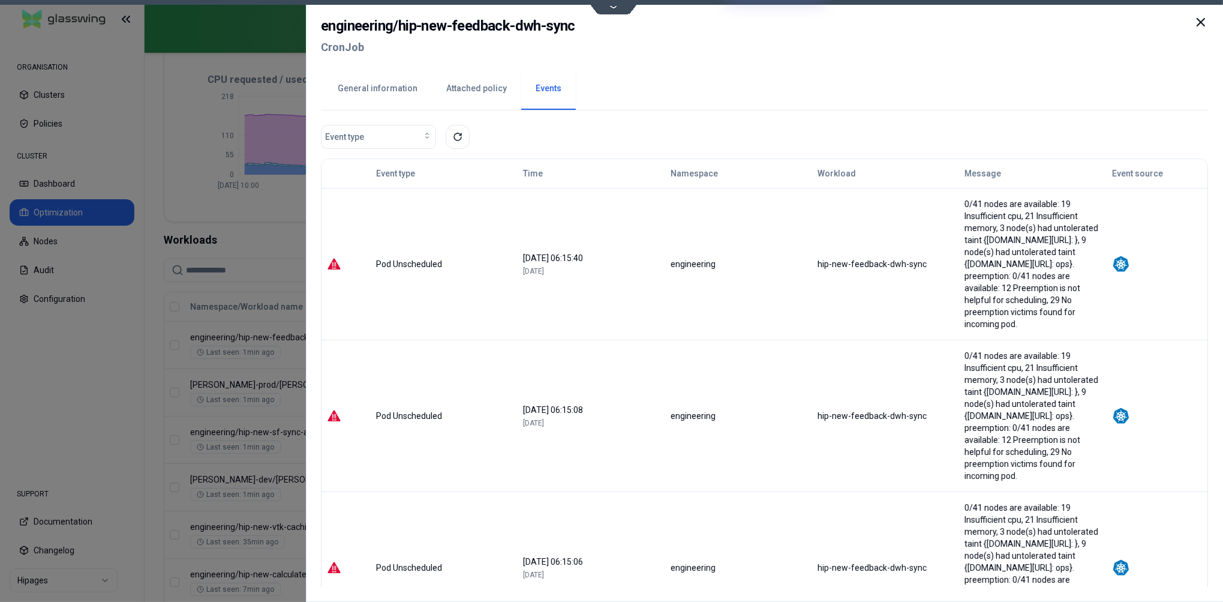
click at [1206, 22] on icon at bounding box center [1201, 22] width 14 height 14
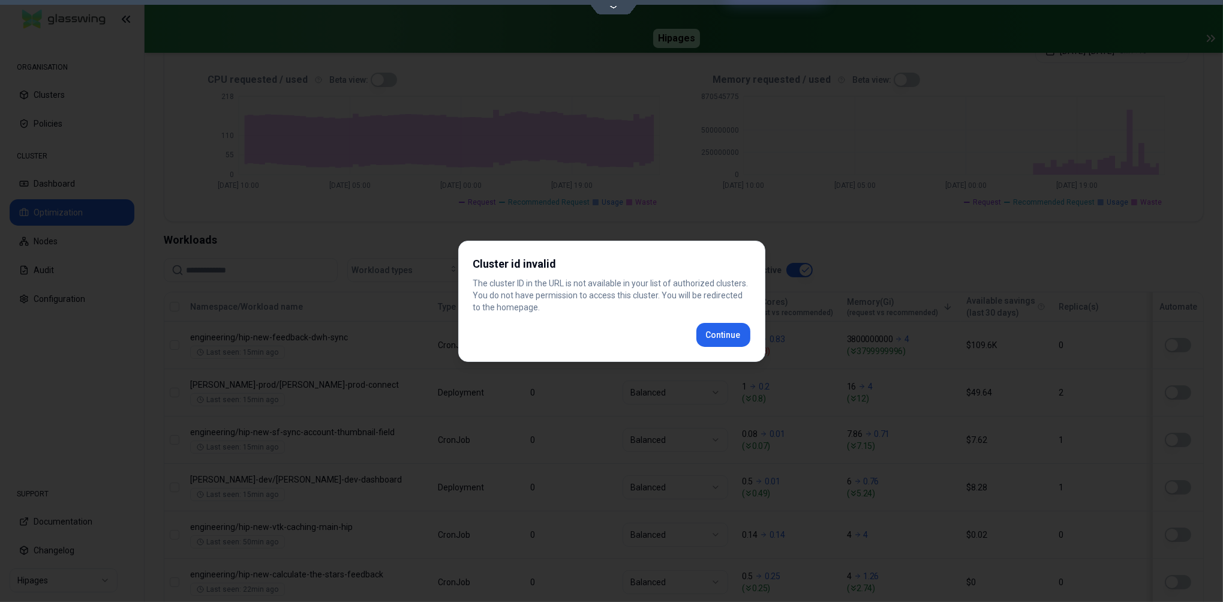
scroll to position [277, 0]
